Goal: Task Accomplishment & Management: Manage account settings

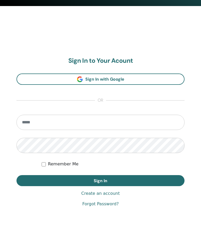
scroll to position [246, 0]
type input "**********"
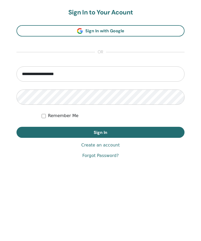
click at [135, 175] on button "Sign In" at bounding box center [101, 180] width 168 height 11
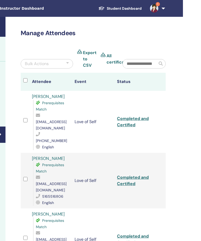
scroll to position [0, 113]
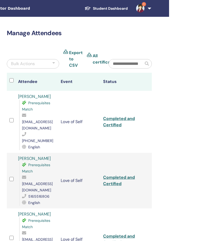
click at [141, 10] on img at bounding box center [140, 8] width 8 height 8
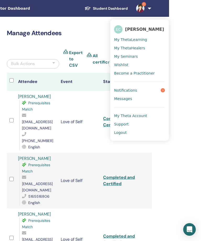
click at [159, 92] on link "Notifications 1" at bounding box center [139, 90] width 51 height 8
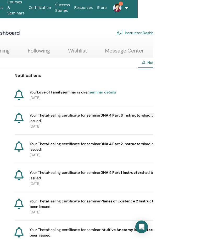
scroll to position [3, 64]
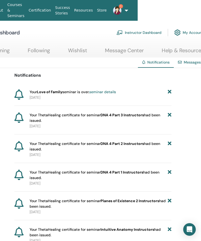
click at [169, 93] on icon at bounding box center [170, 92] width 4 height 6
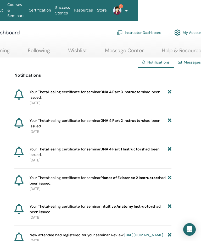
click at [120, 12] on img at bounding box center [117, 10] width 8 height 8
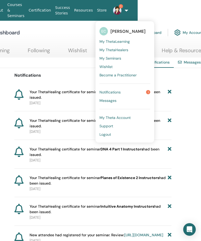
click at [121, 102] on link "Messages" at bounding box center [125, 100] width 51 height 8
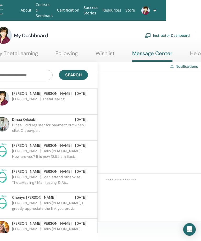
scroll to position [0, 37]
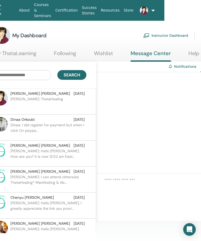
click at [163, 34] on link "Instructor Dashboard" at bounding box center [165, 36] width 45 height 12
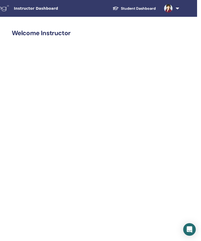
scroll to position [0, 119]
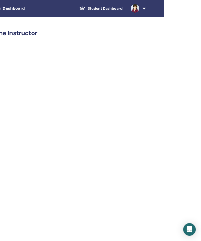
click at [143, 9] on link at bounding box center [138, 8] width 22 height 17
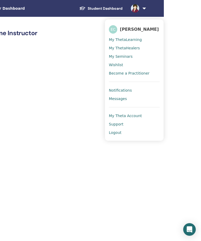
click at [119, 135] on span "Logout" at bounding box center [115, 132] width 13 height 5
